Goal: Use online tool/utility

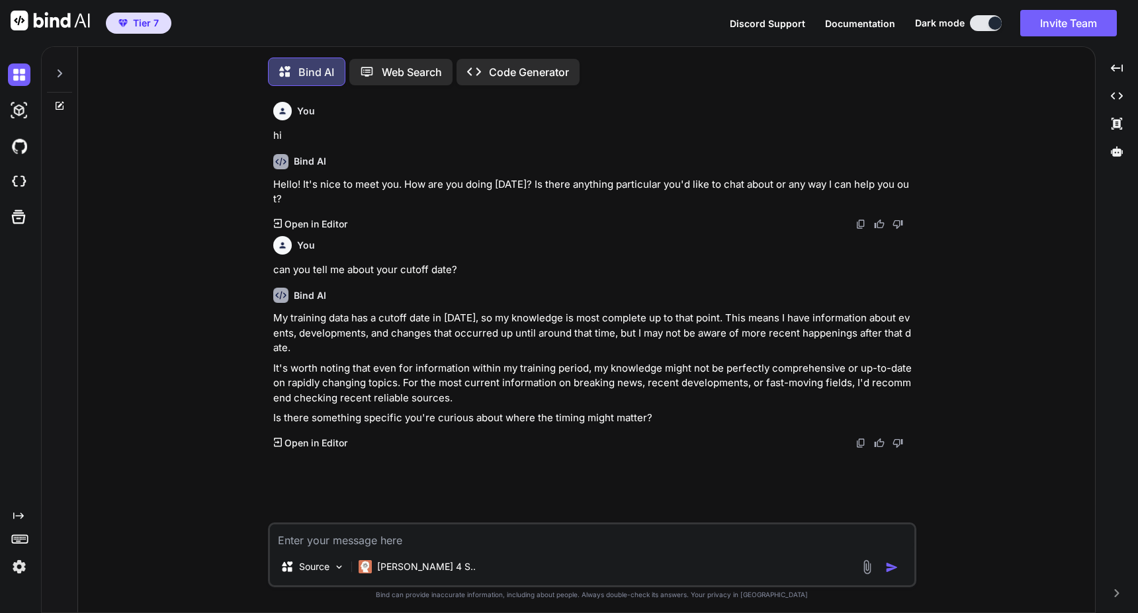
scroll to position [7, 0]
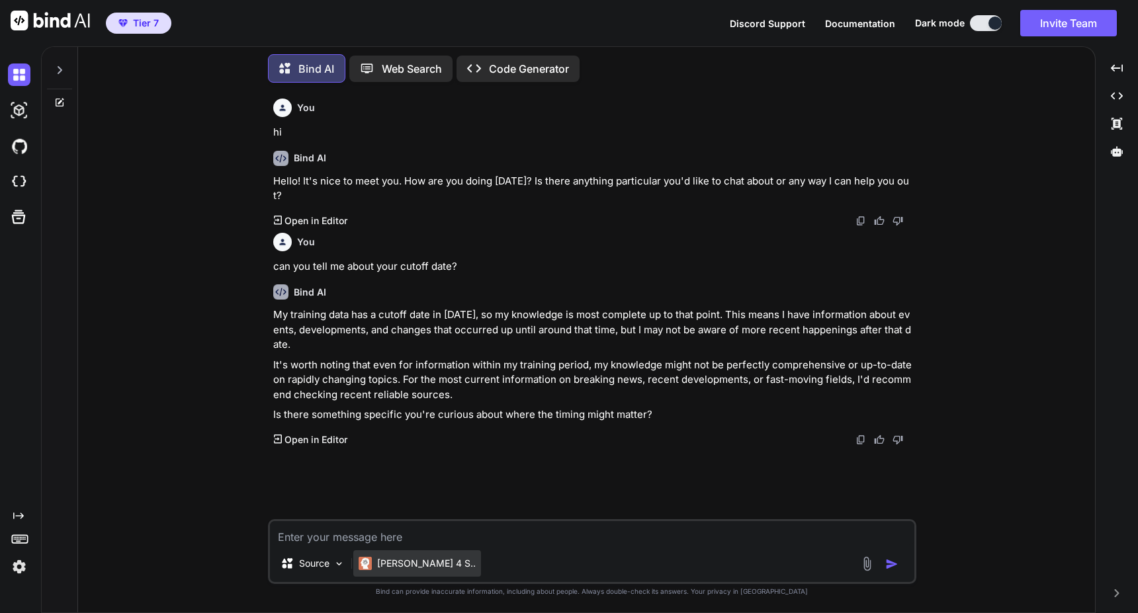
click at [419, 562] on p "Claude 4 S.." at bounding box center [426, 563] width 99 height 13
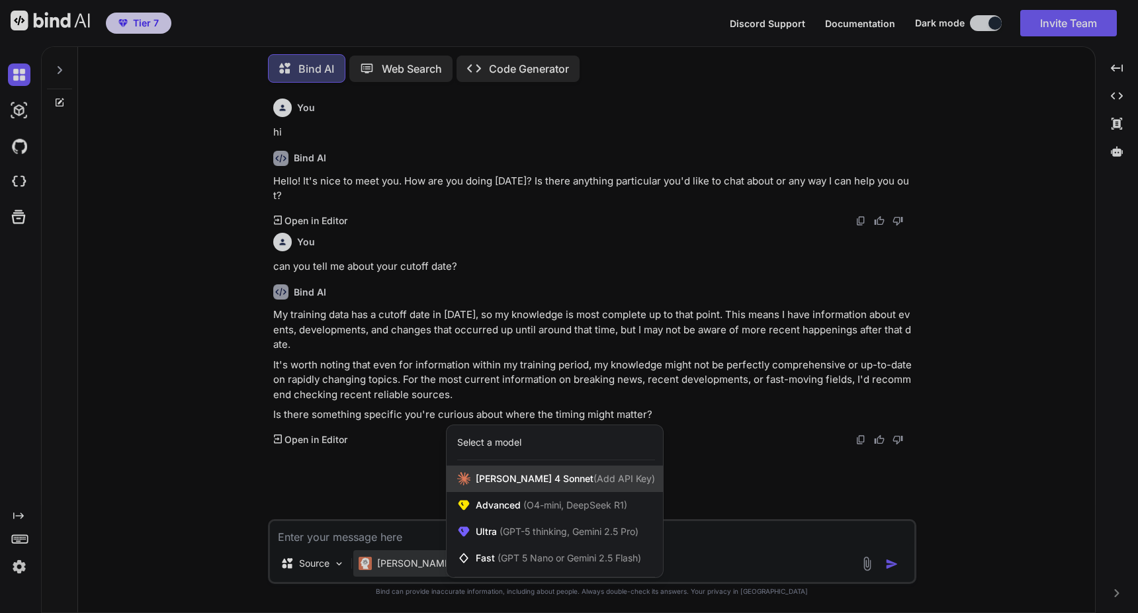
click at [491, 479] on span "Claude 4 Sonnet (Add API Key)" at bounding box center [565, 478] width 179 height 13
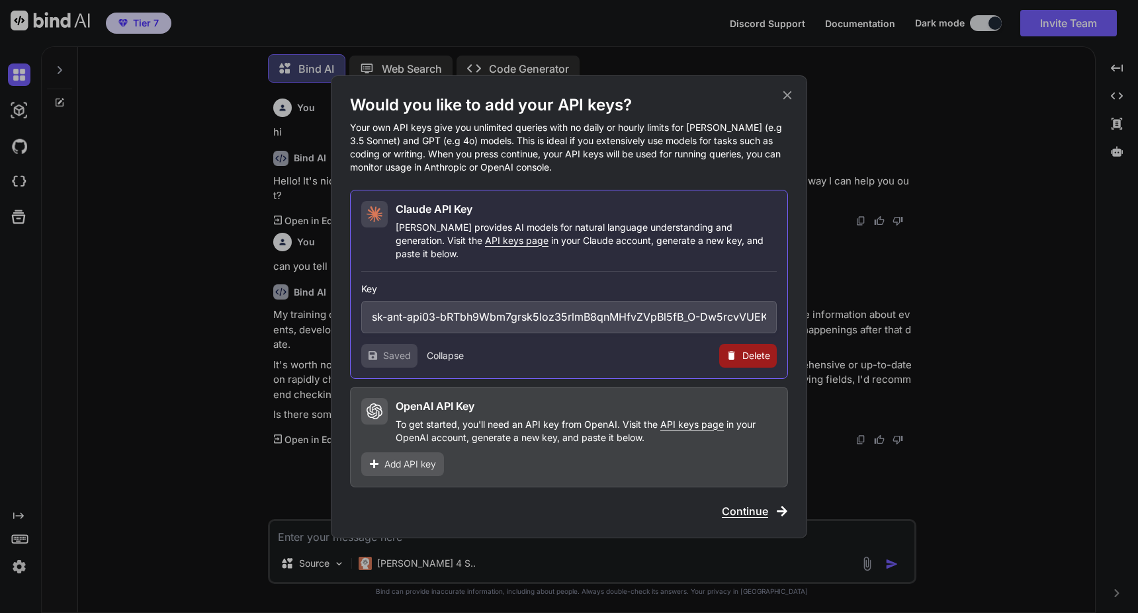
click at [697, 419] on span "API keys page" at bounding box center [692, 424] width 64 height 11
click at [404, 458] on span "Add API key" at bounding box center [410, 464] width 52 height 13
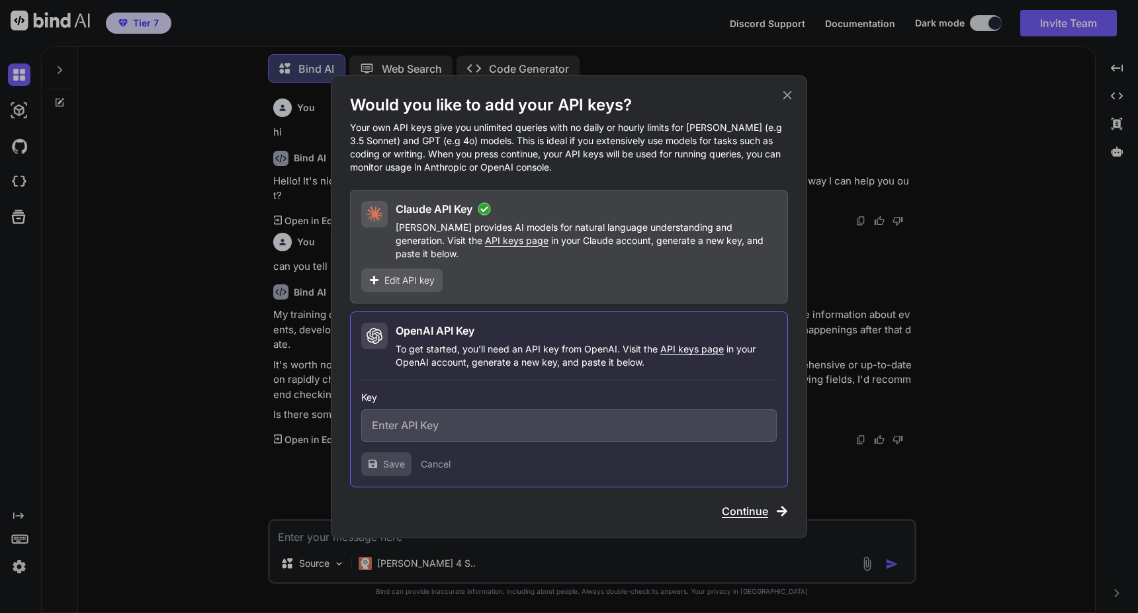
click at [426, 422] on input "text" at bounding box center [568, 425] width 415 height 32
paste input "sk-z5BAxJSM3gmwGeet6SupKdylUt3qbdXuOsVBArHIX8T3BlbkFJUpliiC_sIWvsF5gOJxwNlpB8vC…"
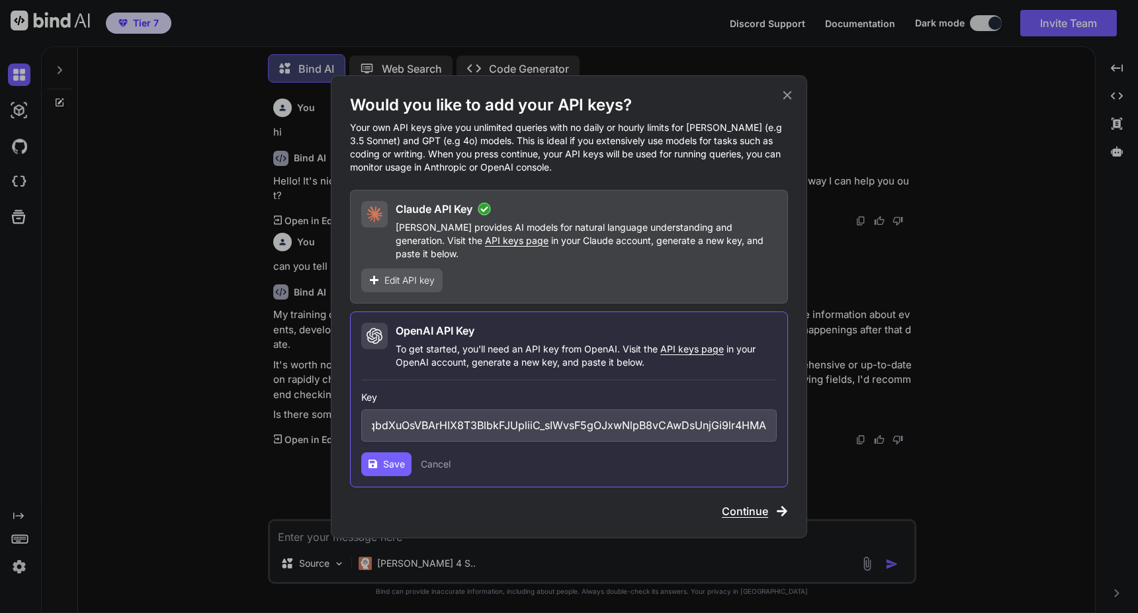
type input "sk-z5BAxJSM3gmwGeet6SupKdylUt3qbdXuOsVBArHIX8T3BlbkFJUpliiC_sIWvsF5gOJxwNlpB8vC…"
click at [388, 458] on span "Save" at bounding box center [394, 464] width 22 height 13
click at [454, 461] on button "Collapse" at bounding box center [445, 464] width 37 height 13
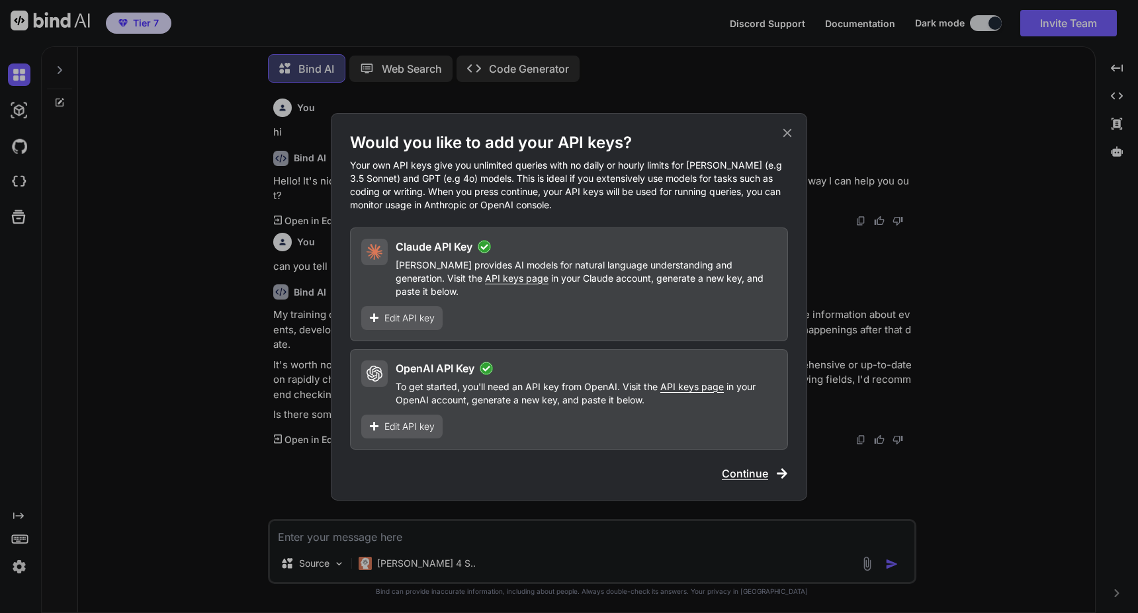
click at [740, 469] on span "Continue" at bounding box center [745, 474] width 46 height 16
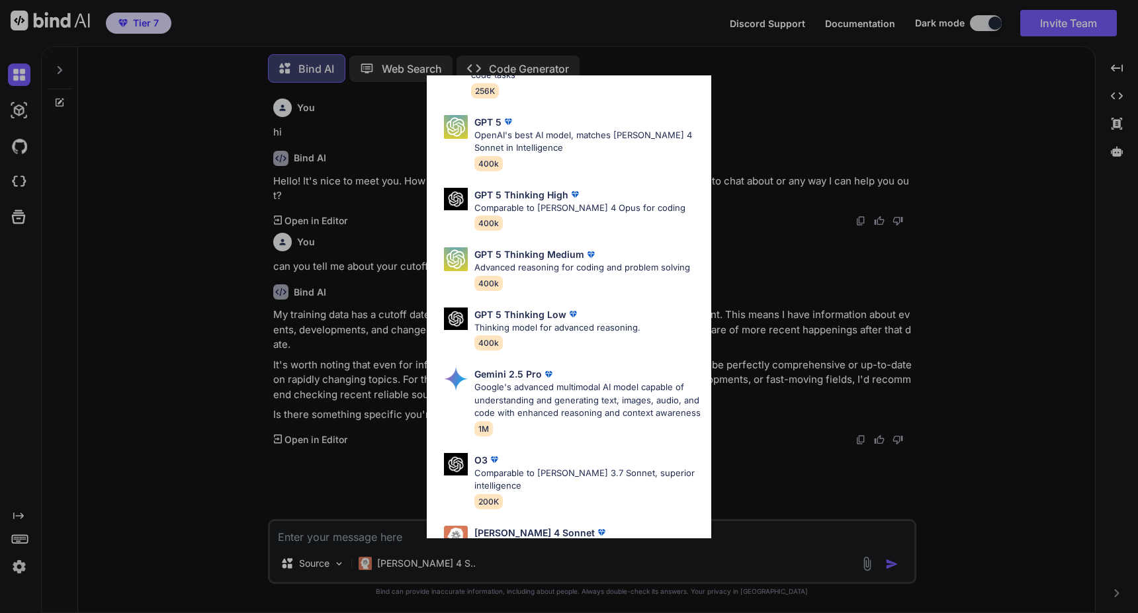
scroll to position [279, 0]
click at [568, 138] on p "OpenAI's best AI model, matches Claude 4 Sonnet in Intelligence" at bounding box center [587, 143] width 226 height 26
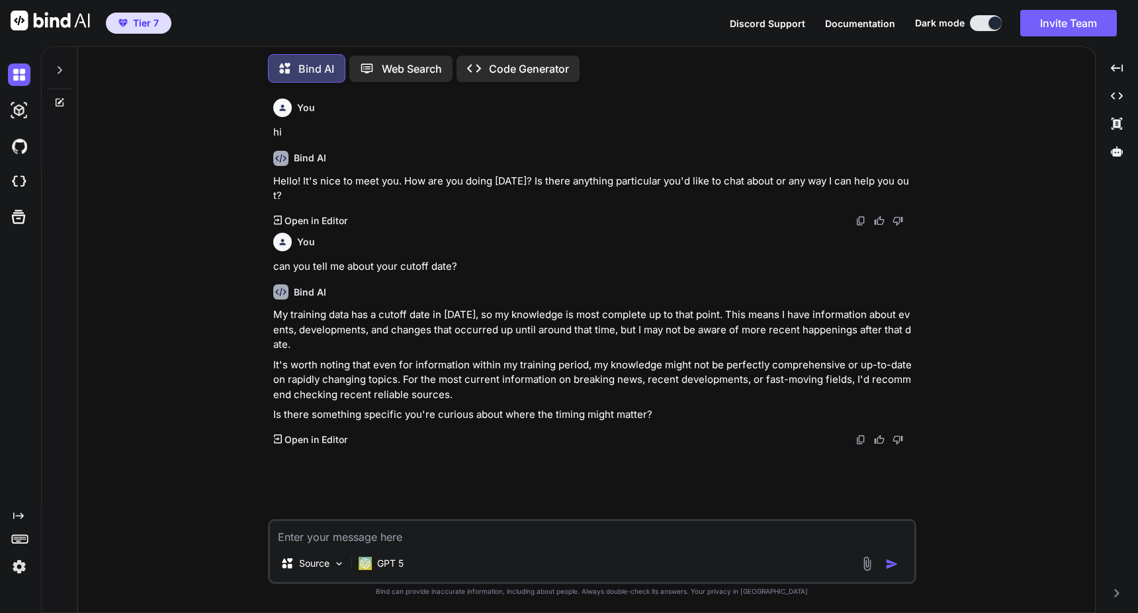
click at [485, 541] on textarea at bounding box center [592, 533] width 644 height 24
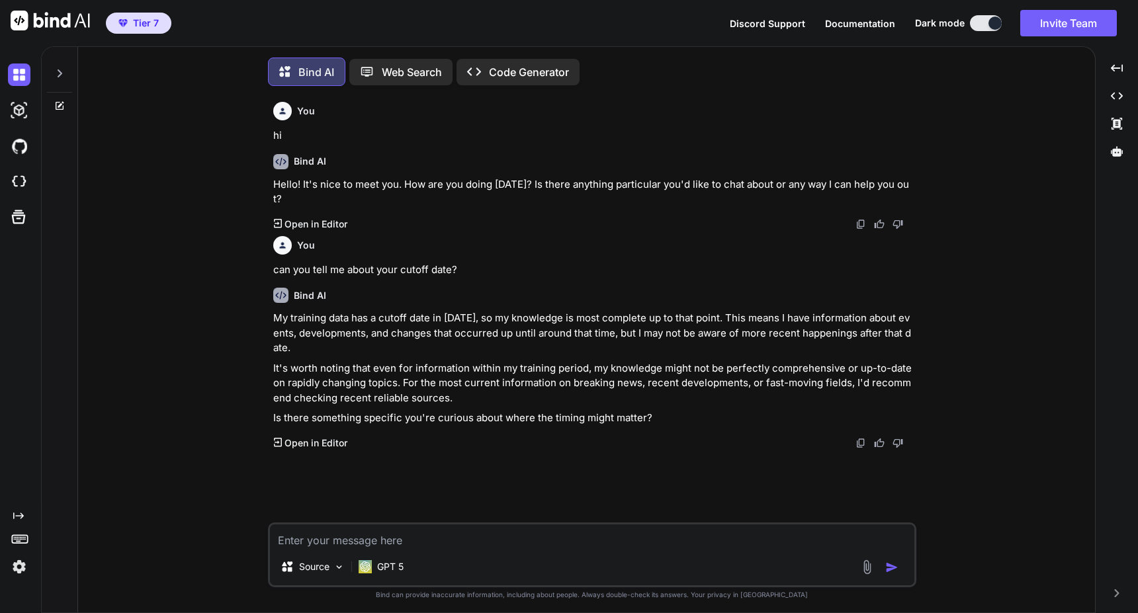
scroll to position [7, 0]
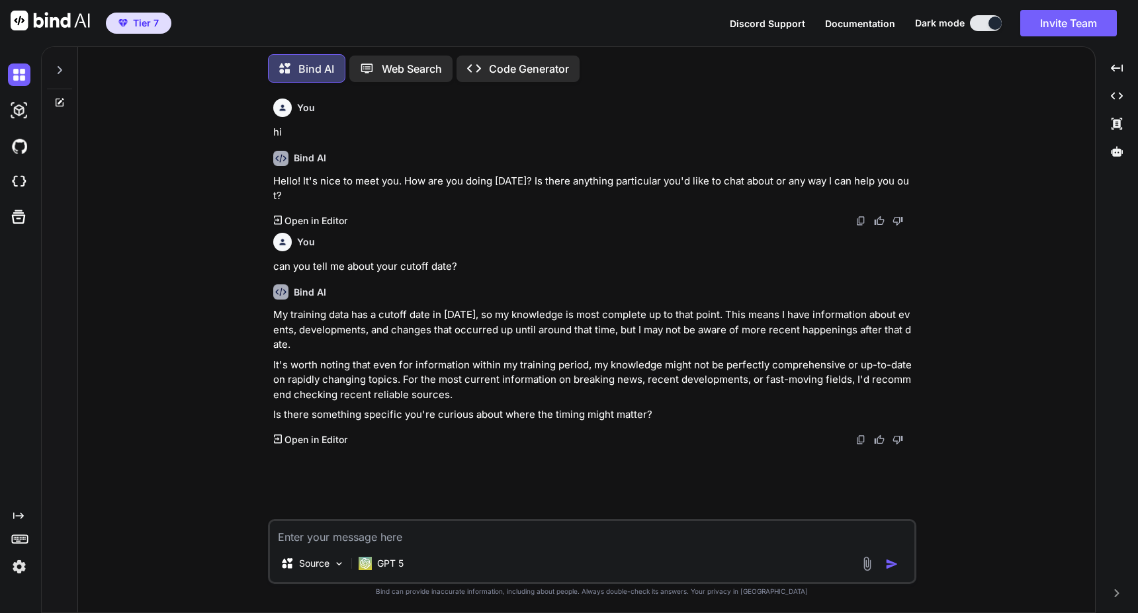
type textarea "x"
click at [360, 534] on textarea at bounding box center [592, 533] width 644 height 24
type textarea "h"
type textarea "x"
type textarea "hi"
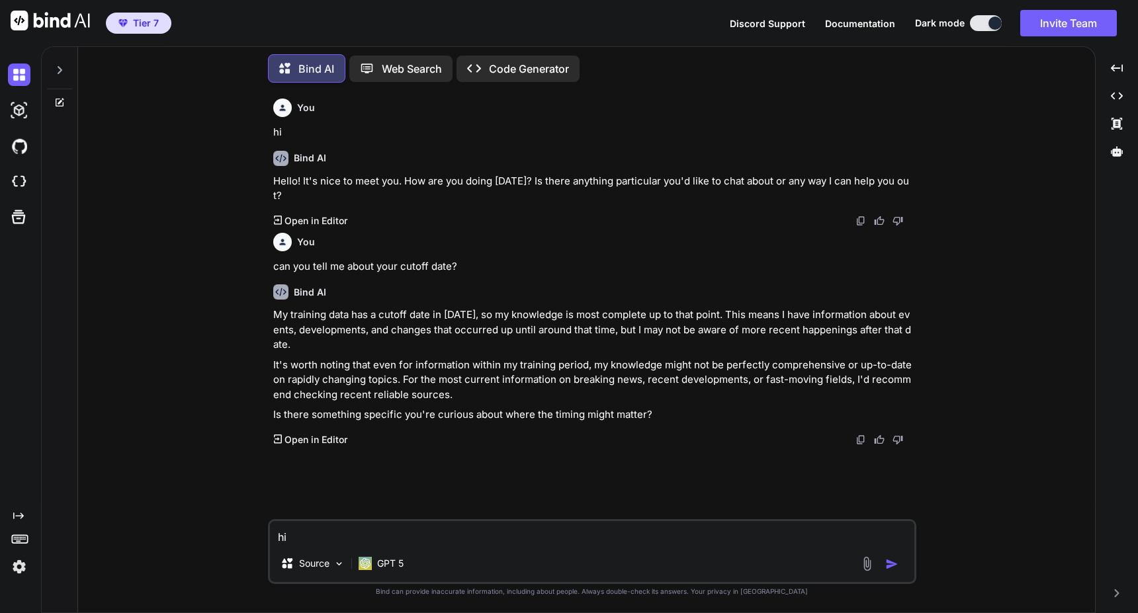
type textarea "x"
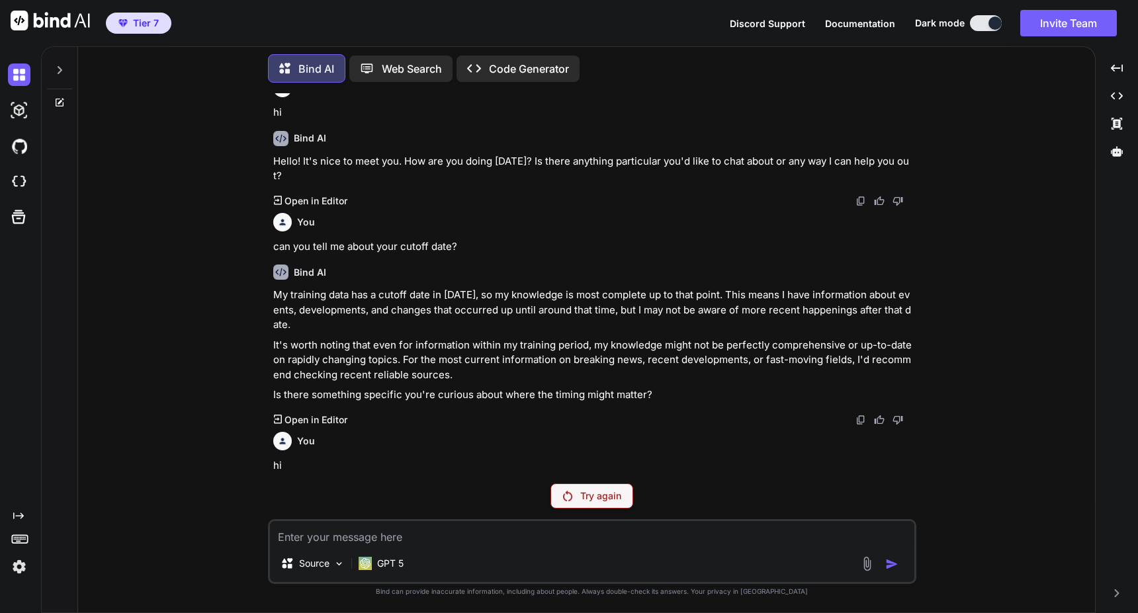
scroll to position [5, 0]
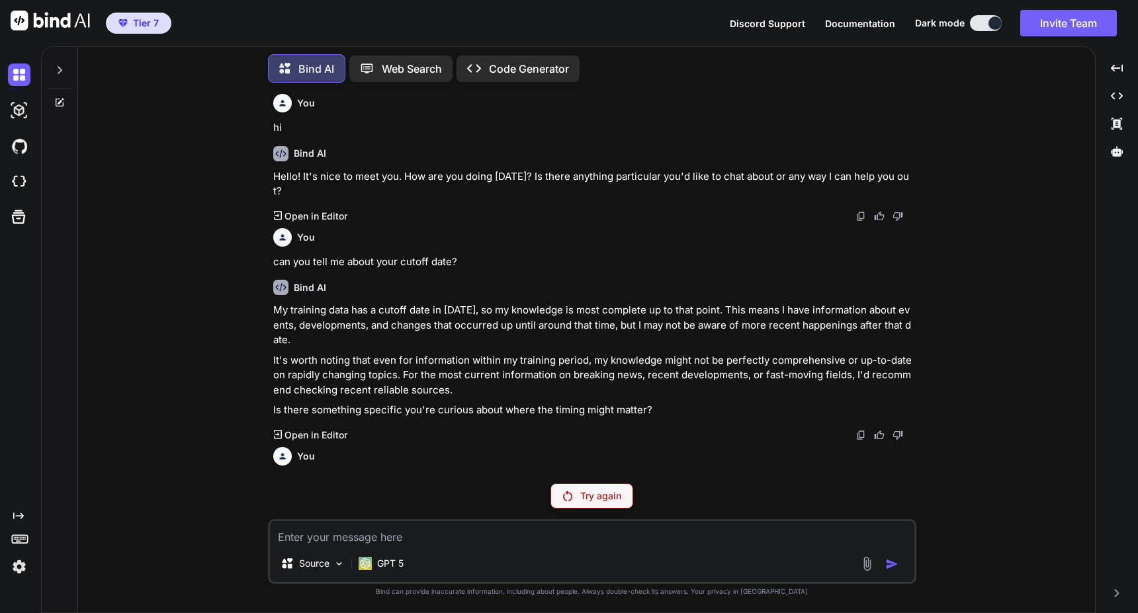
click at [587, 494] on p "Try again" at bounding box center [600, 496] width 41 height 13
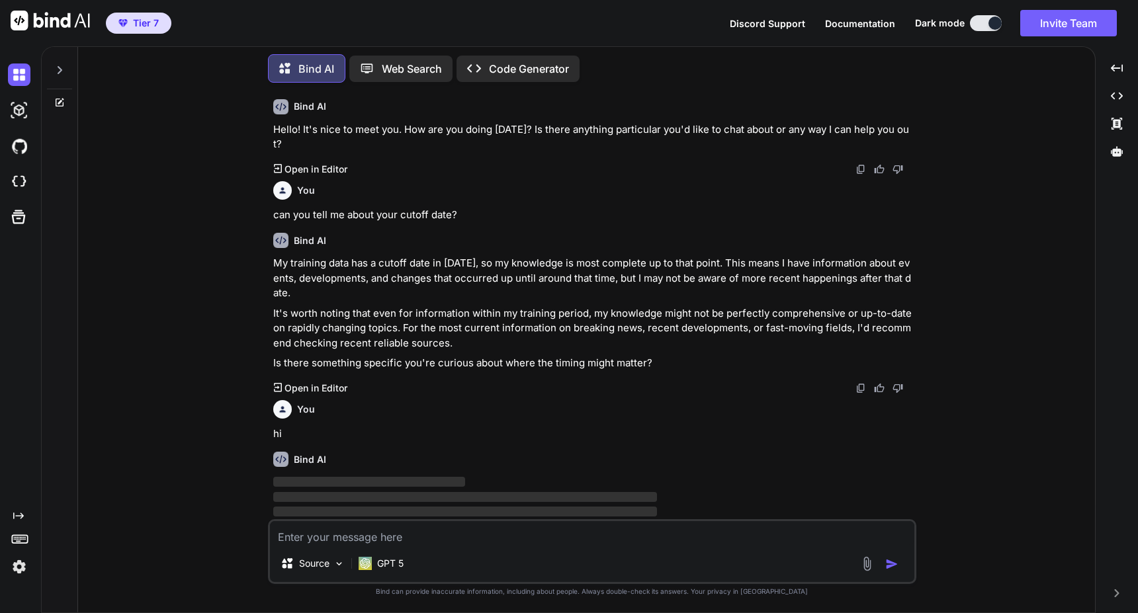
type textarea "x"
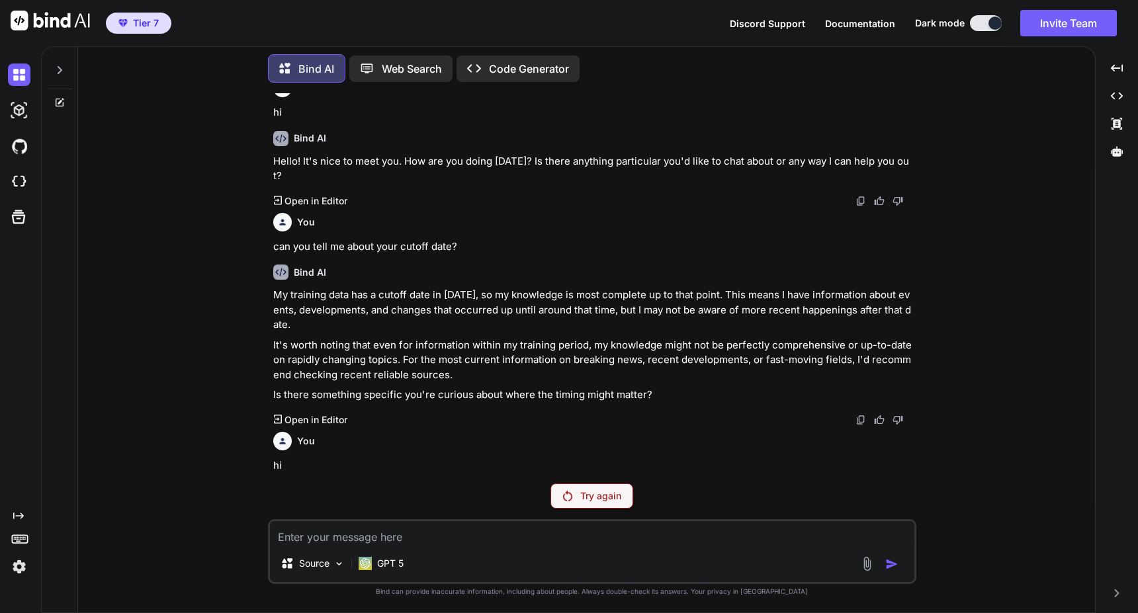
scroll to position [5, 0]
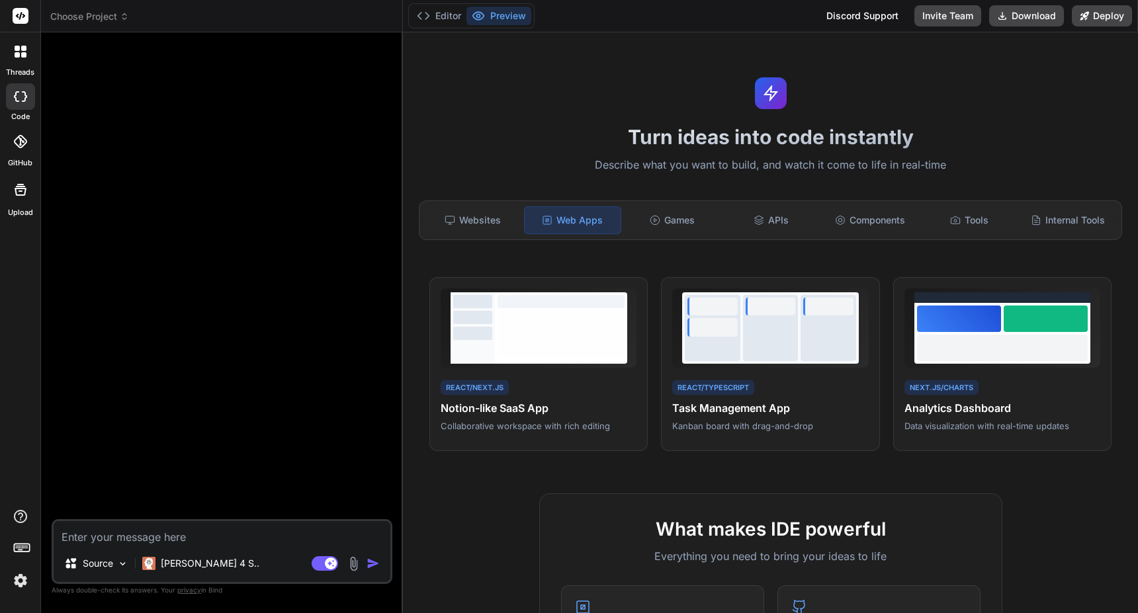
scroll to position [653, 0]
